Goal: Task Accomplishment & Management: Use online tool/utility

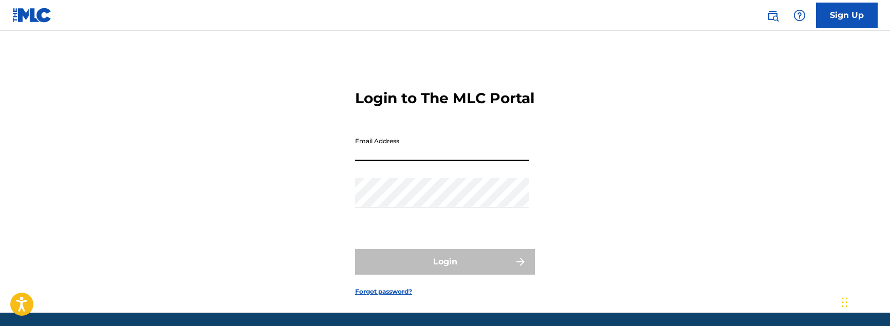
click at [382, 161] on input "Email Address" at bounding box center [442, 146] width 174 height 29
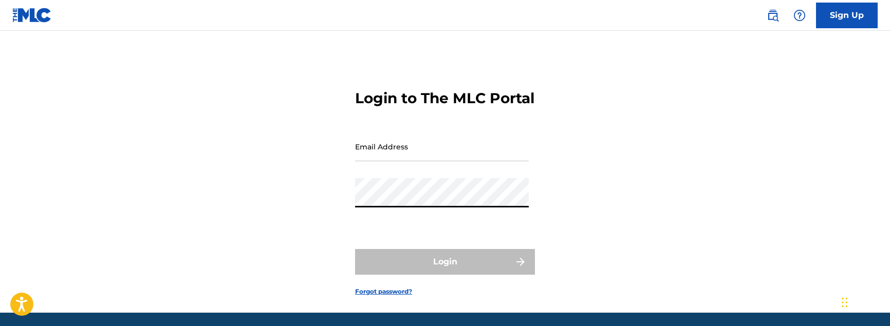
type input "[PERSON_NAME][EMAIL_ADDRESS][DOMAIN_NAME]"
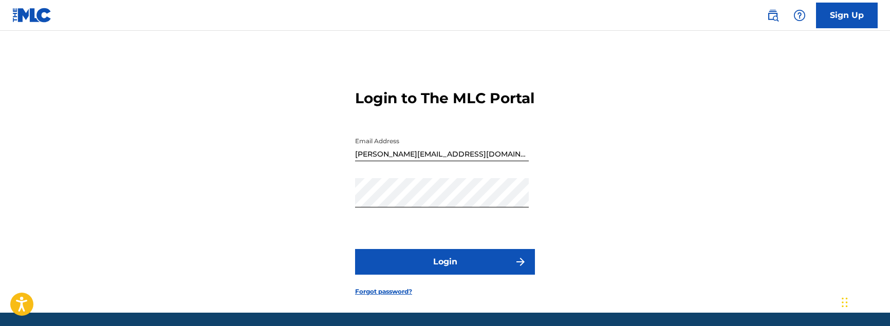
click at [514, 268] on img "submit" at bounding box center [520, 262] width 12 height 12
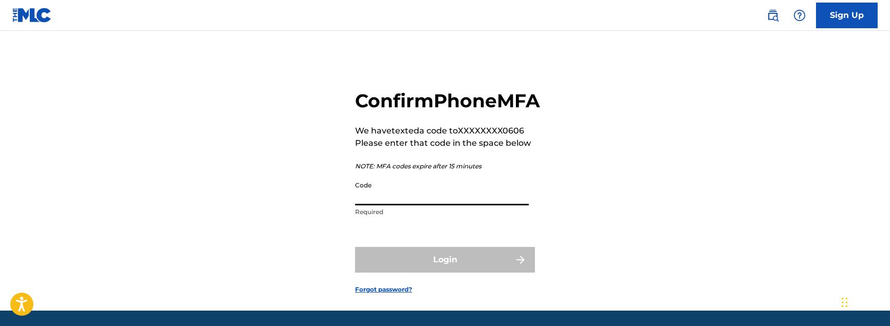
click at [365, 205] on input "Code" at bounding box center [442, 190] width 174 height 29
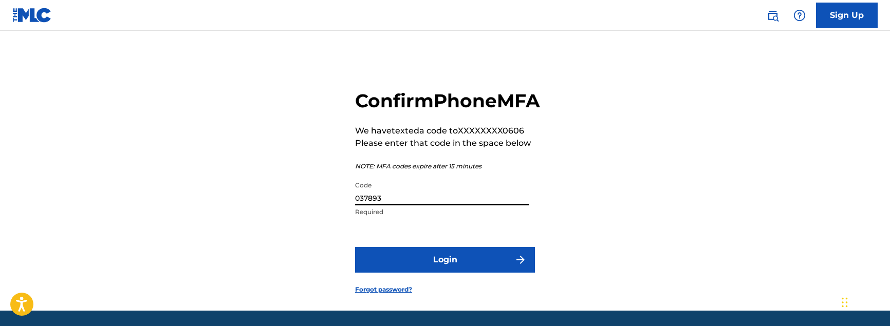
type input "037893"
click at [439, 273] on button "Login" at bounding box center [445, 260] width 180 height 26
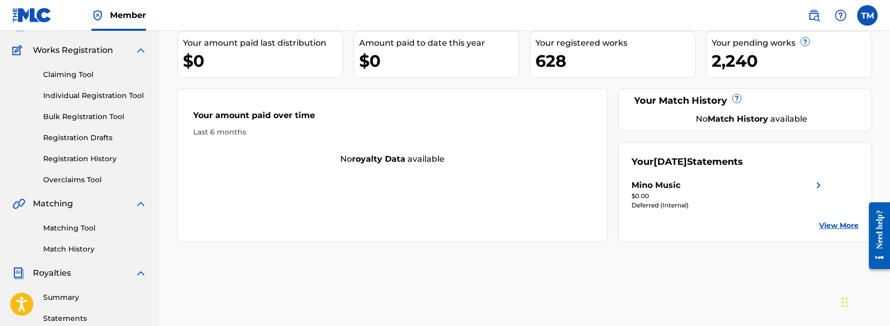
scroll to position [77, 0]
click at [77, 118] on link "Bulk Registration Tool" at bounding box center [95, 116] width 104 height 11
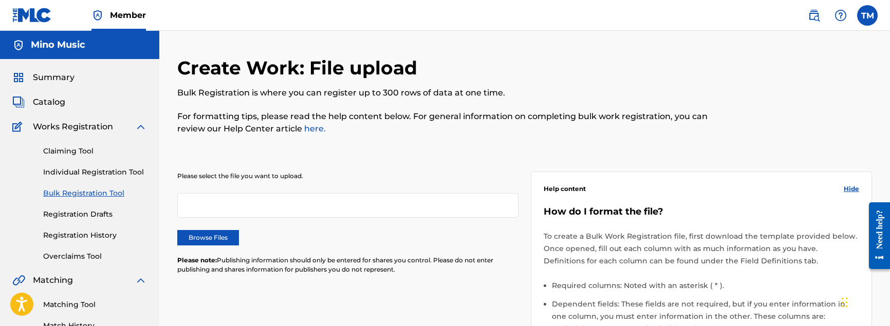
click at [208, 233] on label "Browse Files" at bounding box center [208, 237] width 62 height 15
click at [0, 0] on input "Browse Files" at bounding box center [0, 0] width 0 height 0
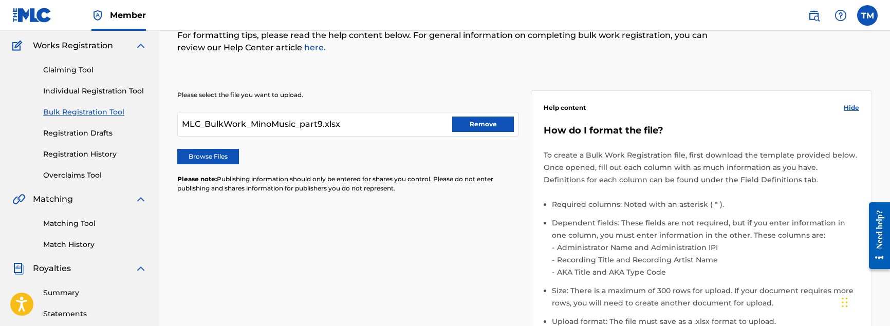
scroll to position [311, 0]
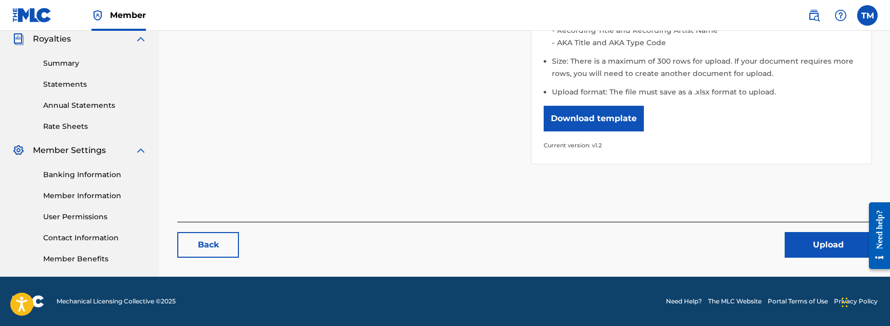
click at [828, 240] on button "Upload" at bounding box center [827, 245] width 87 height 26
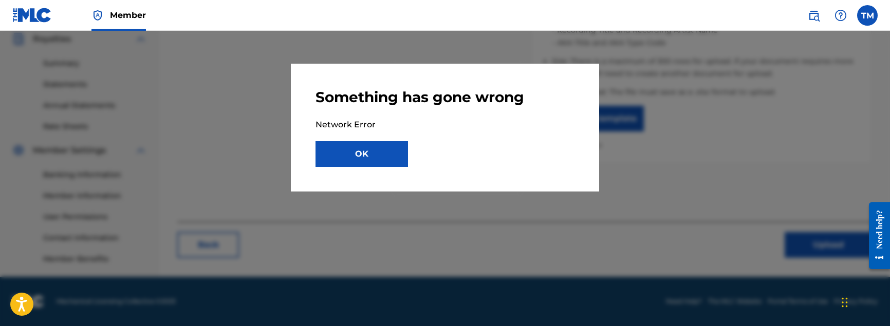
click at [362, 161] on button "OK" at bounding box center [361, 154] width 92 height 26
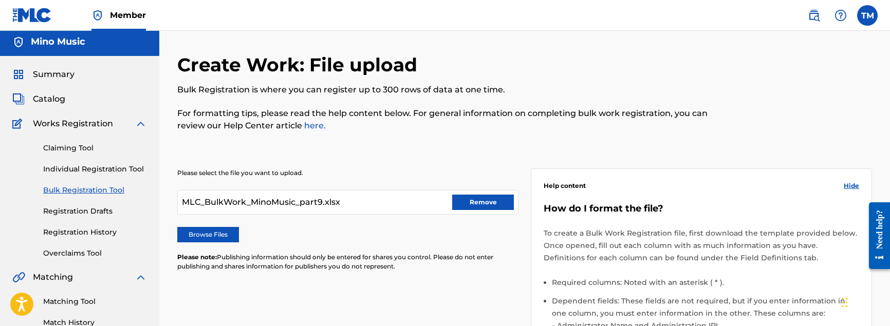
scroll to position [0, 0]
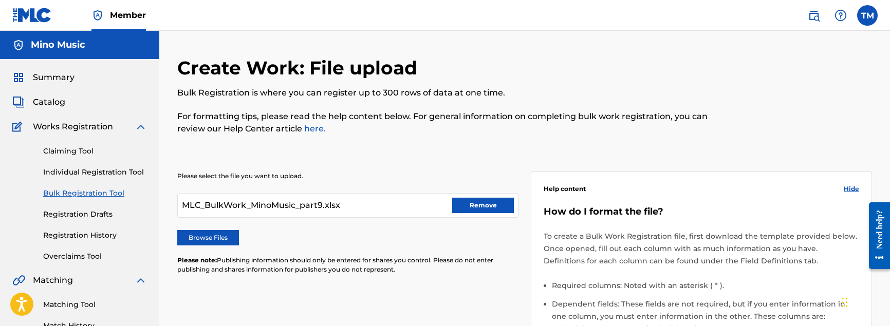
click at [95, 236] on link "Registration History" at bounding box center [95, 235] width 104 height 11
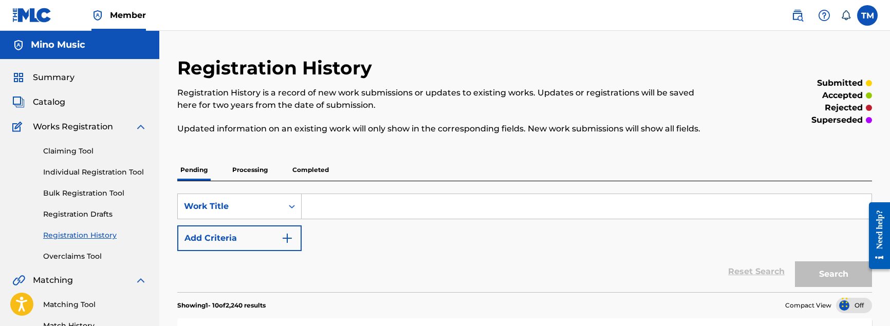
click at [83, 196] on link "Bulk Registration Tool" at bounding box center [95, 193] width 104 height 11
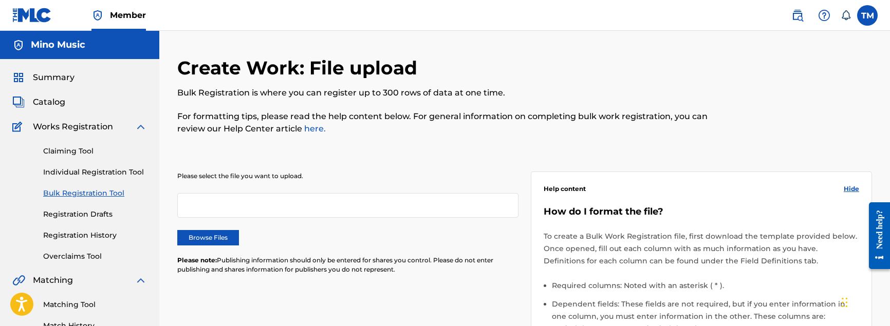
click at [216, 237] on label "Browse Files" at bounding box center [208, 237] width 62 height 15
click at [0, 0] on input "Browse Files" at bounding box center [0, 0] width 0 height 0
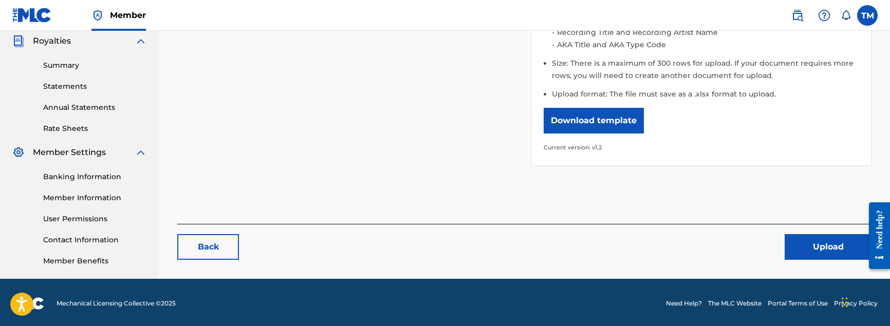
scroll to position [311, 0]
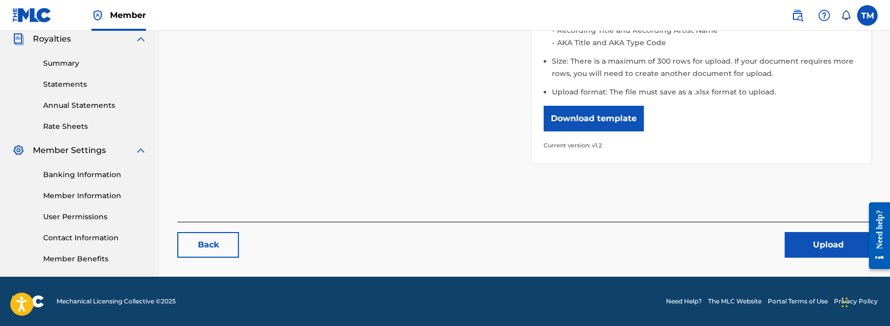
click at [822, 246] on button "Upload" at bounding box center [827, 245] width 87 height 26
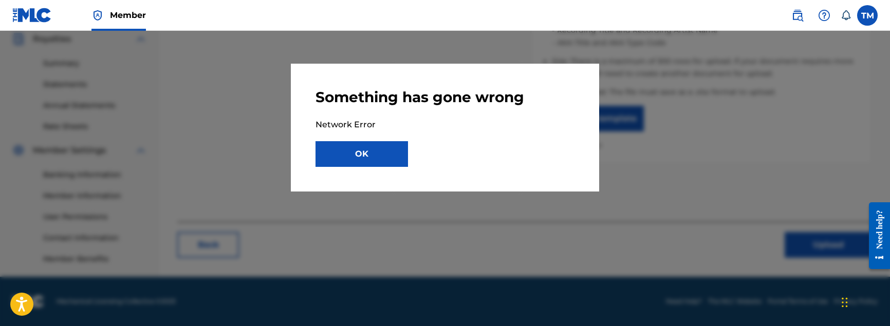
click at [349, 160] on button "OK" at bounding box center [361, 154] width 92 height 26
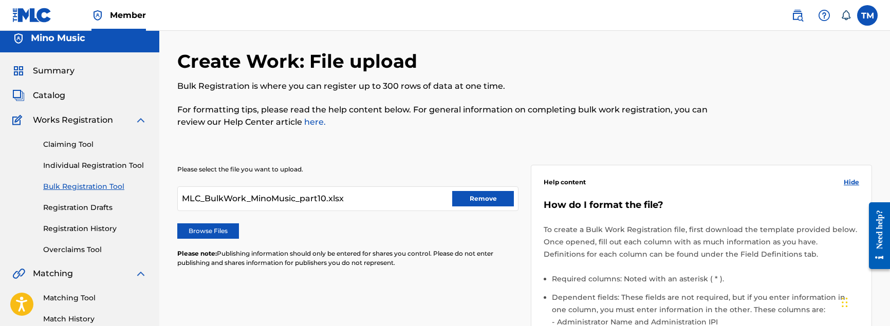
scroll to position [0, 0]
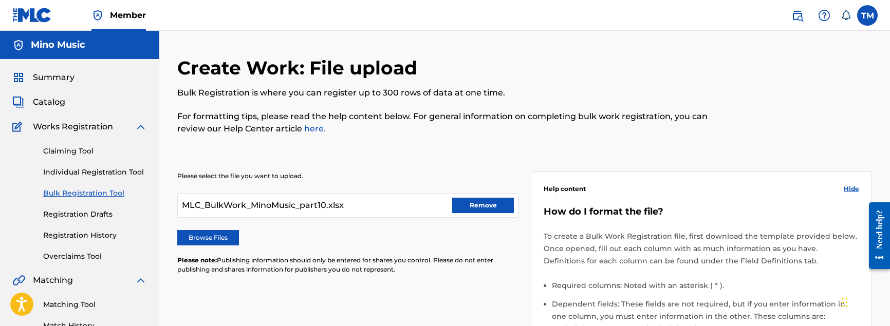
click at [81, 235] on link "Registration History" at bounding box center [95, 235] width 104 height 11
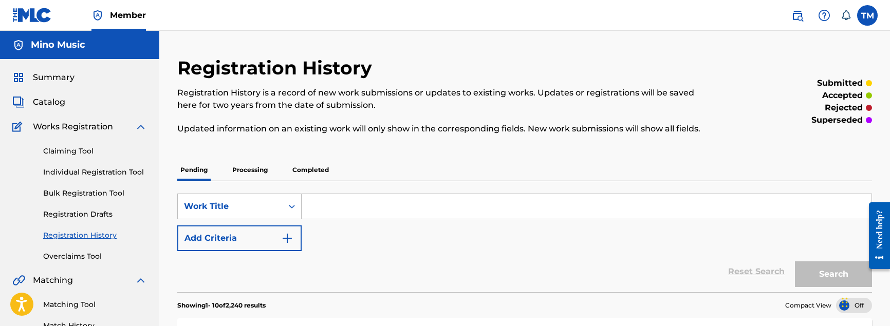
click at [53, 105] on span "Catalog" at bounding box center [49, 102] width 32 height 12
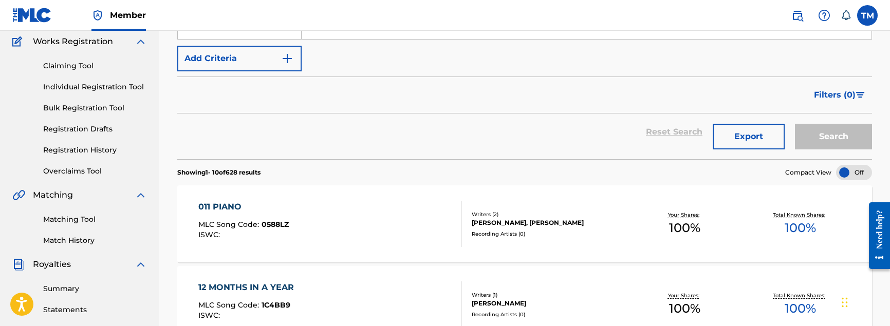
scroll to position [79, 0]
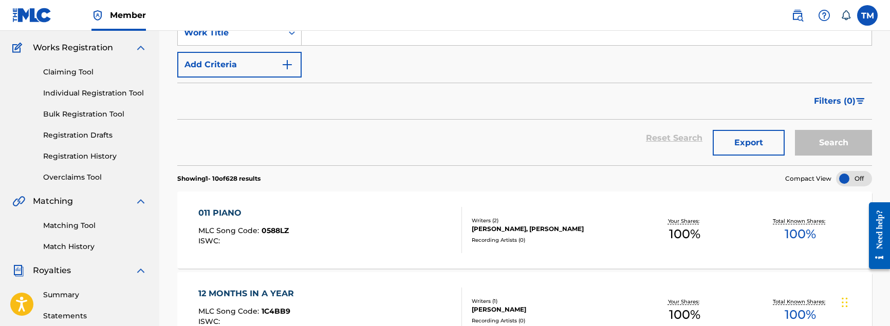
click at [72, 155] on link "Registration History" at bounding box center [95, 156] width 104 height 11
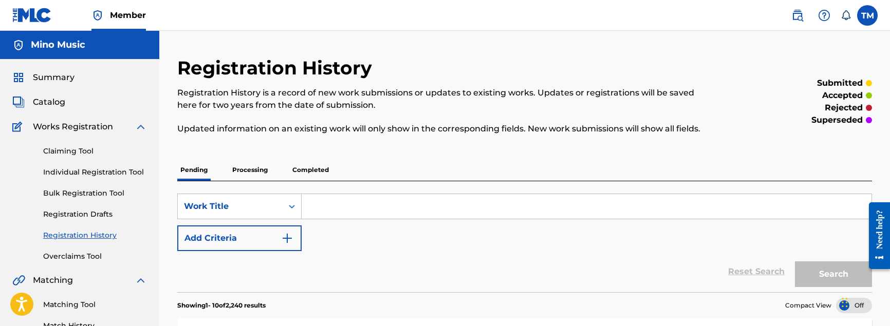
click at [57, 82] on span "Summary" at bounding box center [54, 77] width 42 height 12
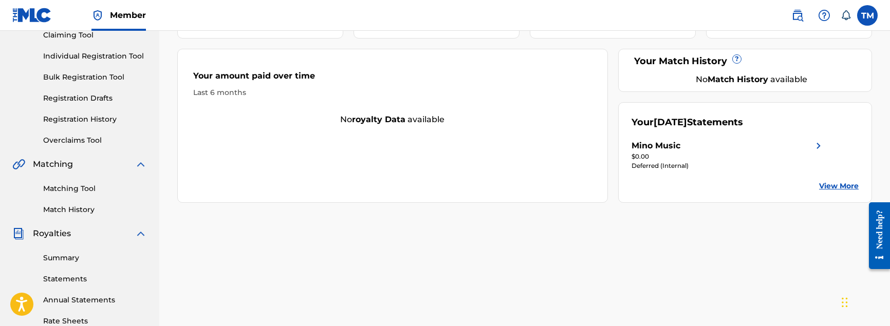
scroll to position [122, 0]
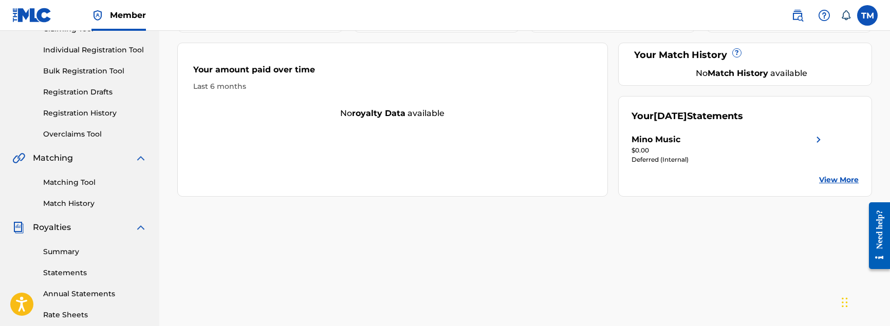
click at [816, 141] on img at bounding box center [818, 140] width 12 height 12
